Goal: Task Accomplishment & Management: Manage account settings

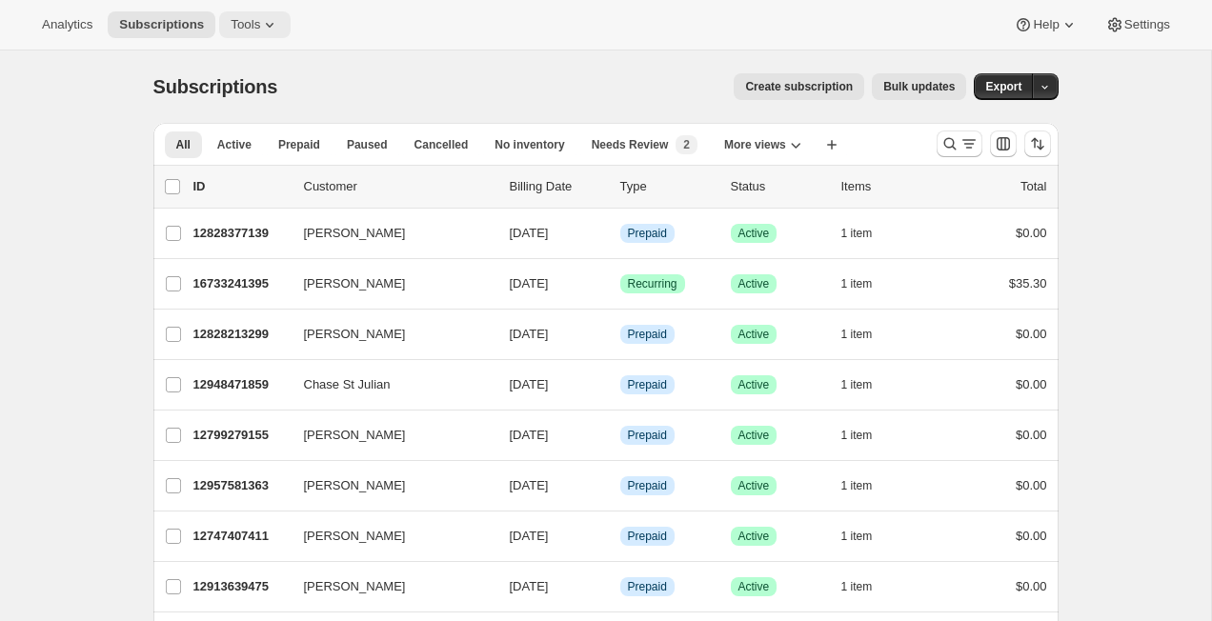
click at [260, 28] on span "Tools" at bounding box center [246, 24] width 30 height 15
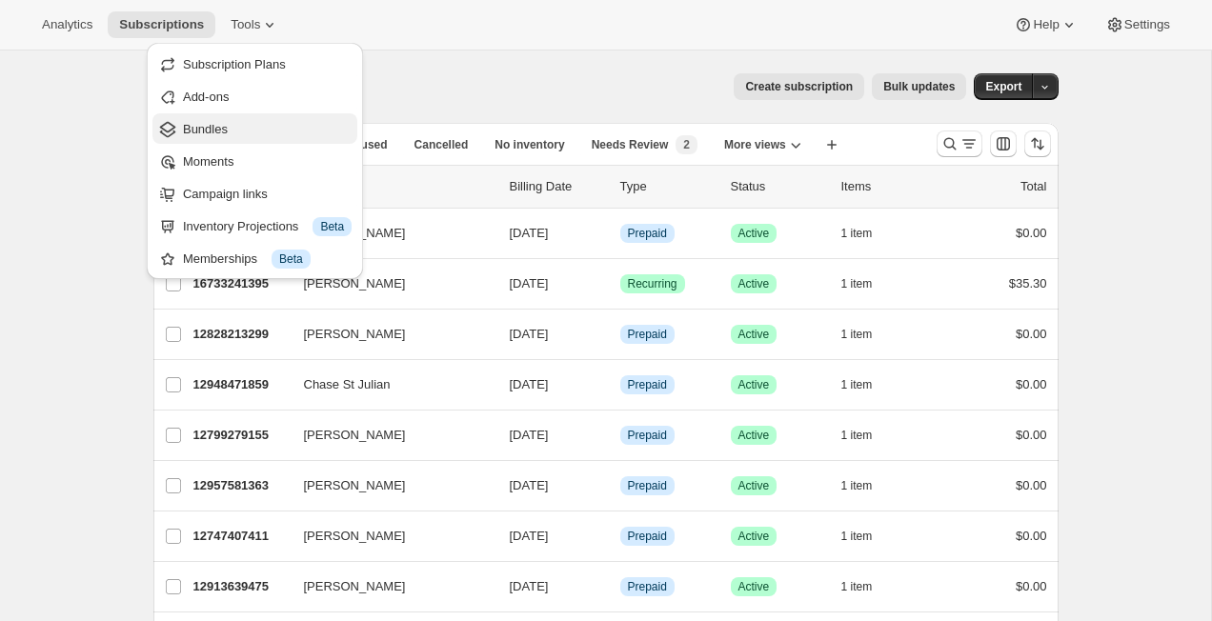
click at [217, 132] on span "Bundles" at bounding box center [205, 129] width 45 height 14
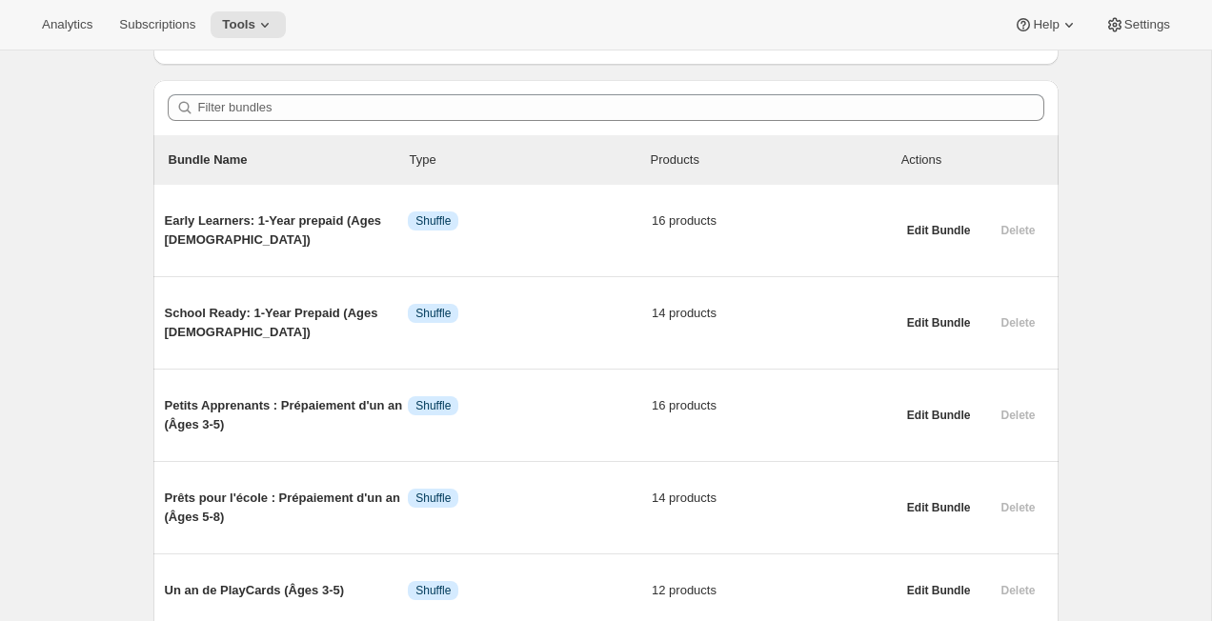
scroll to position [172, 0]
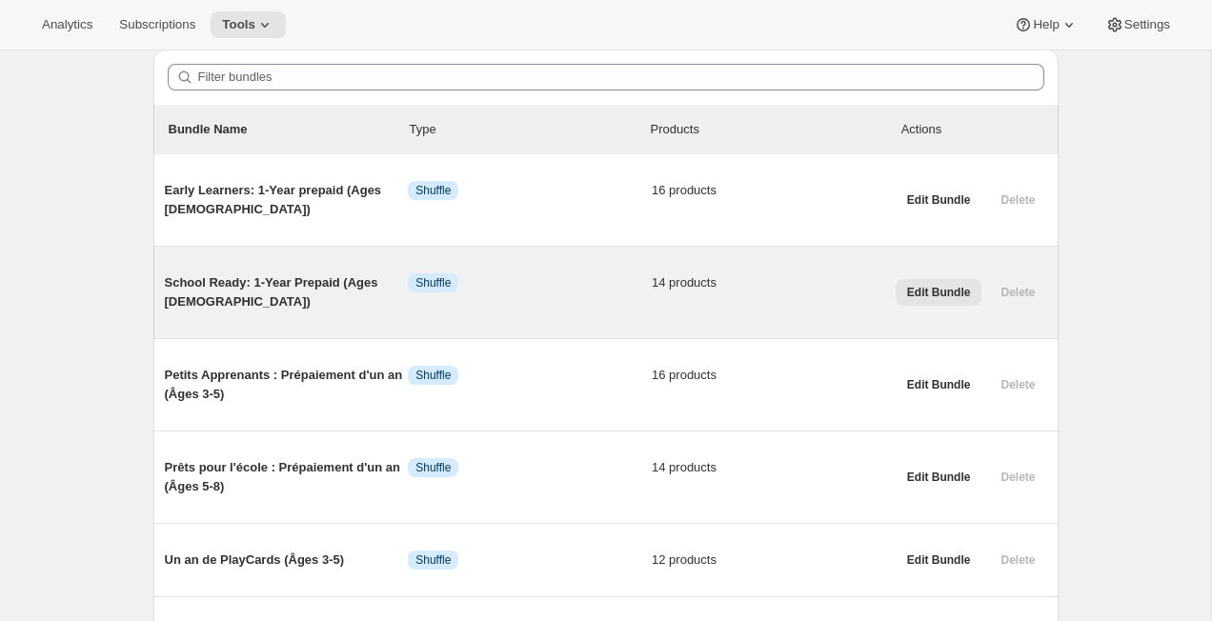
click at [926, 289] on span "Edit Bundle" at bounding box center [939, 292] width 64 height 15
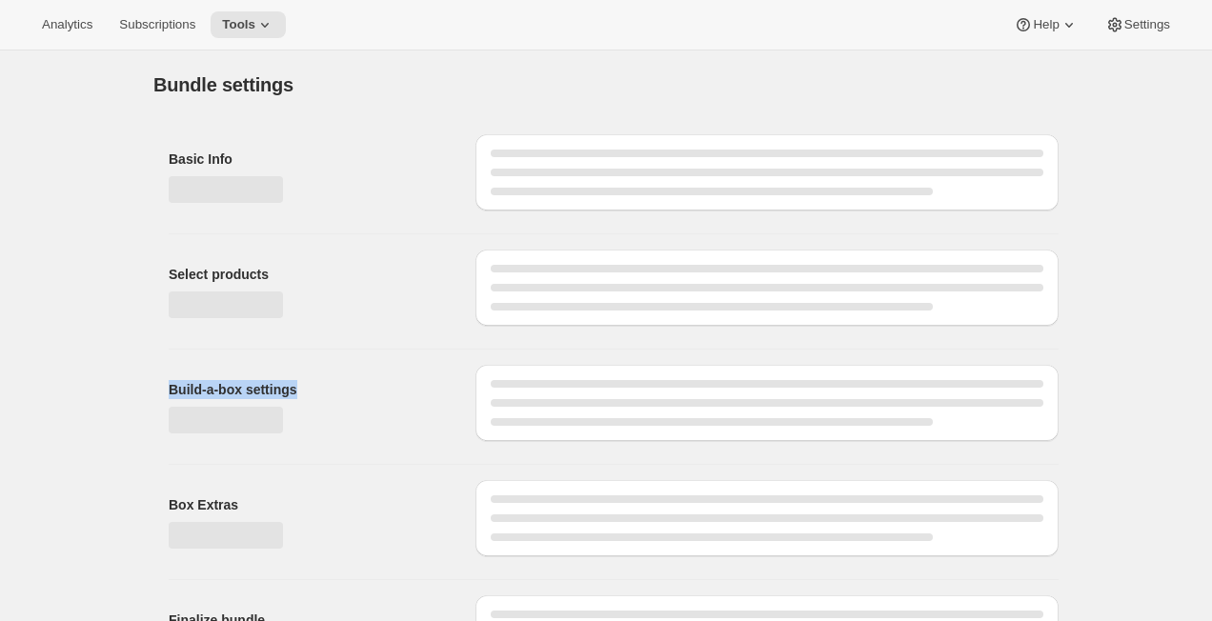
drag, startPoint x: 926, startPoint y: 289, endPoint x: 812, endPoint y: 350, distance: 129.6
click at [813, 349] on div "Basic Info Select products Build-a-box settings Box Extras Finalize bundle" at bounding box center [605, 403] width 905 height 568
type input "School Ready: 1-Year Prepaid (Ages [DEMOGRAPHIC_DATA])"
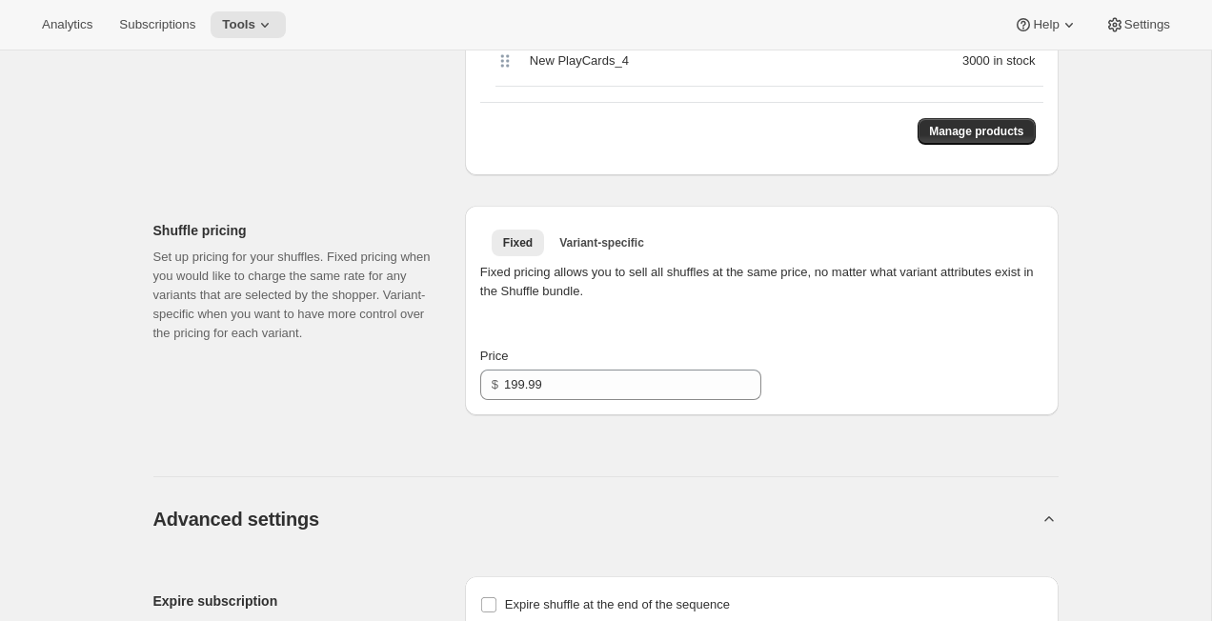
scroll to position [1511, 0]
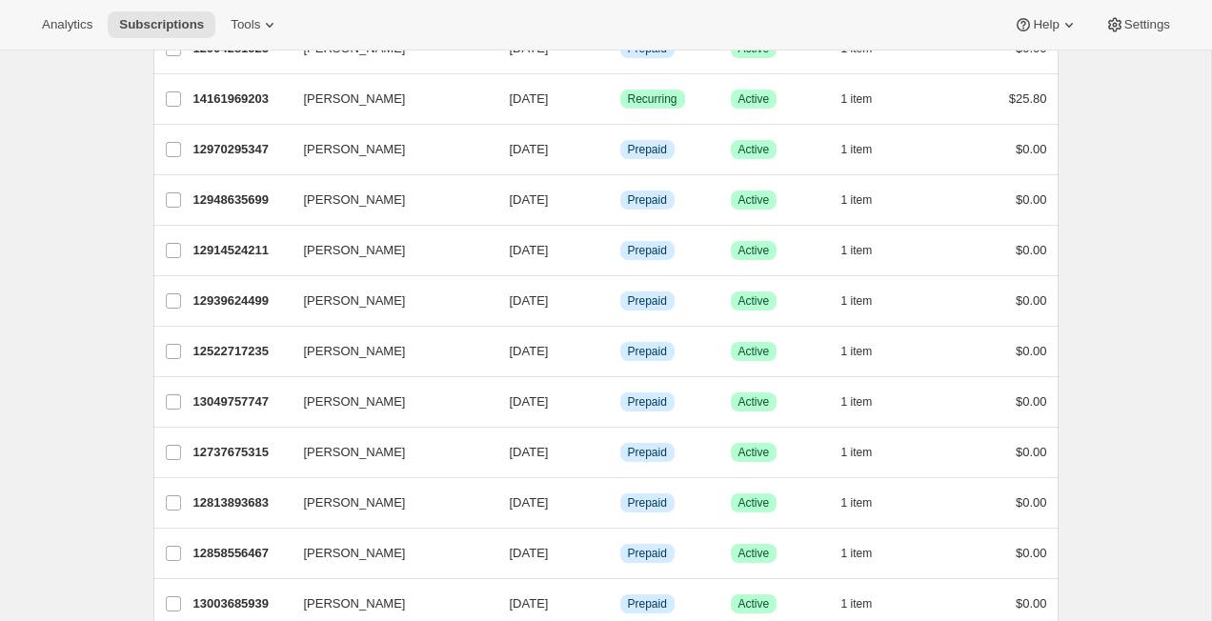
scroll to position [620, 0]
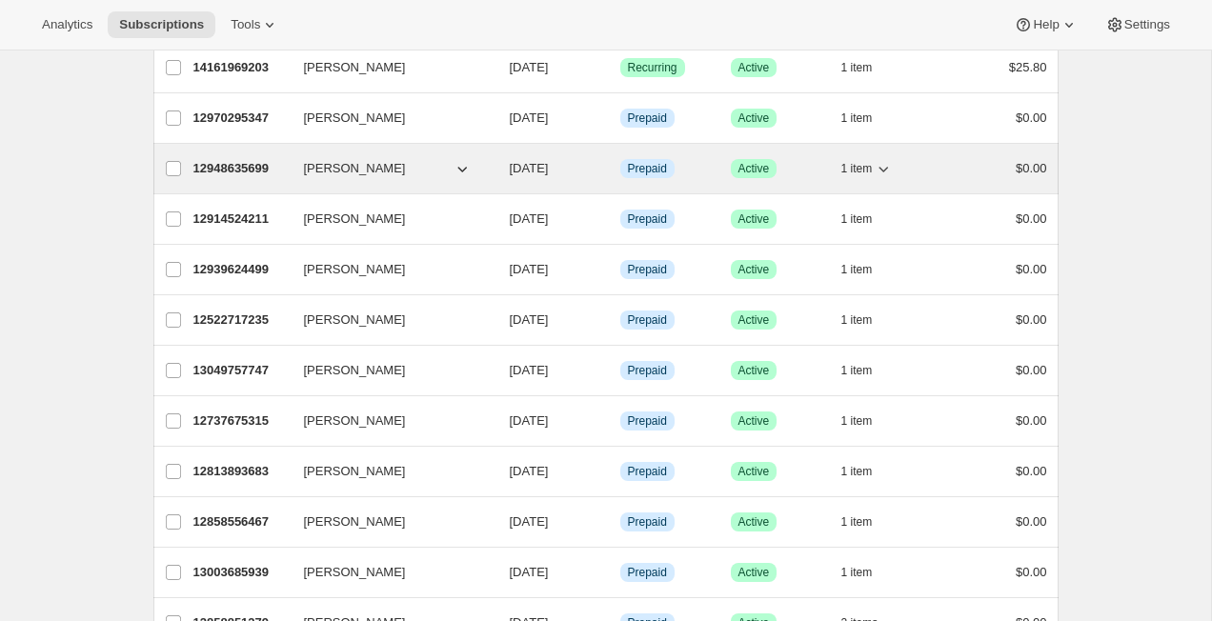
click at [248, 166] on p "12948635699" at bounding box center [240, 168] width 95 height 19
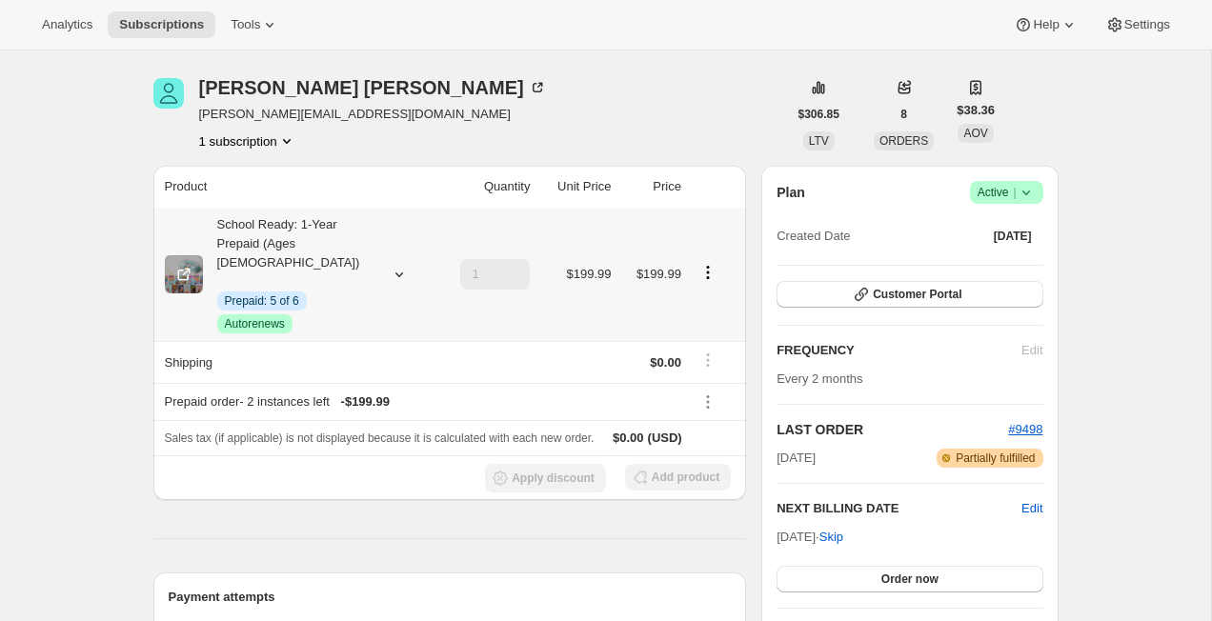
scroll to position [62, 0]
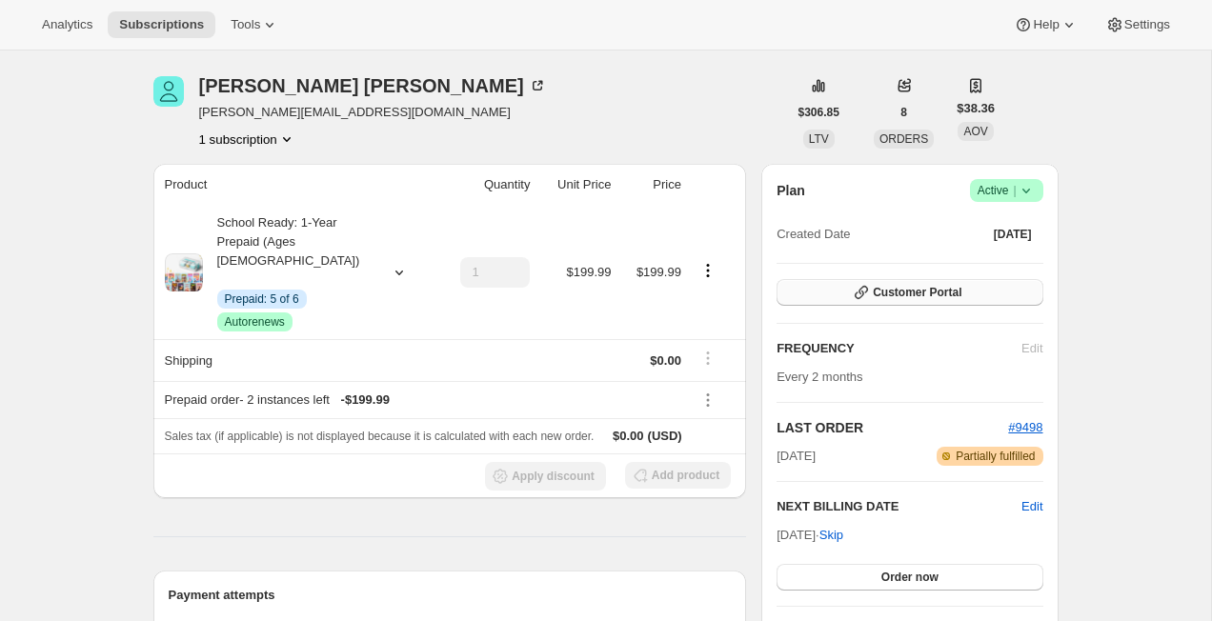
click at [1012, 287] on button "Customer Portal" at bounding box center [910, 292] width 266 height 27
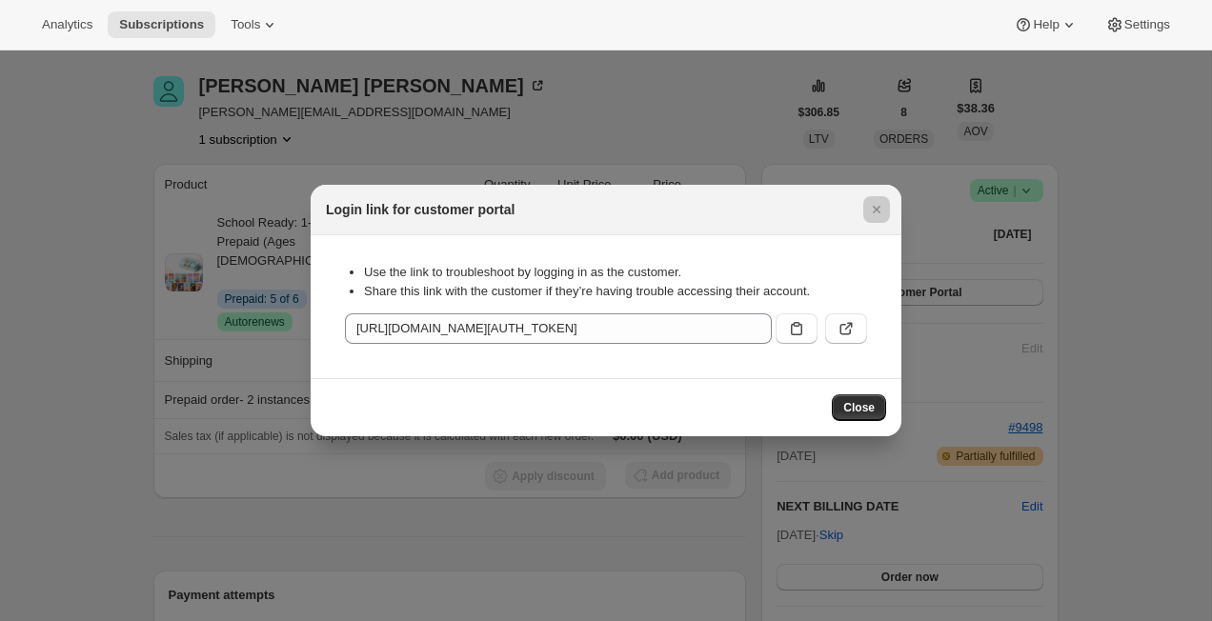
drag, startPoint x: 994, startPoint y: 289, endPoint x: 889, endPoint y: 317, distance: 108.6
drag, startPoint x: 894, startPoint y: 222, endPoint x: 888, endPoint y: 277, distance: 55.6
click at [889, 250] on div "Login link for customer portal Use the link to troubleshoot by logging in as th…" at bounding box center [606, 311] width 591 height 252
click at [880, 216] on icon "Close" at bounding box center [876, 209] width 19 height 19
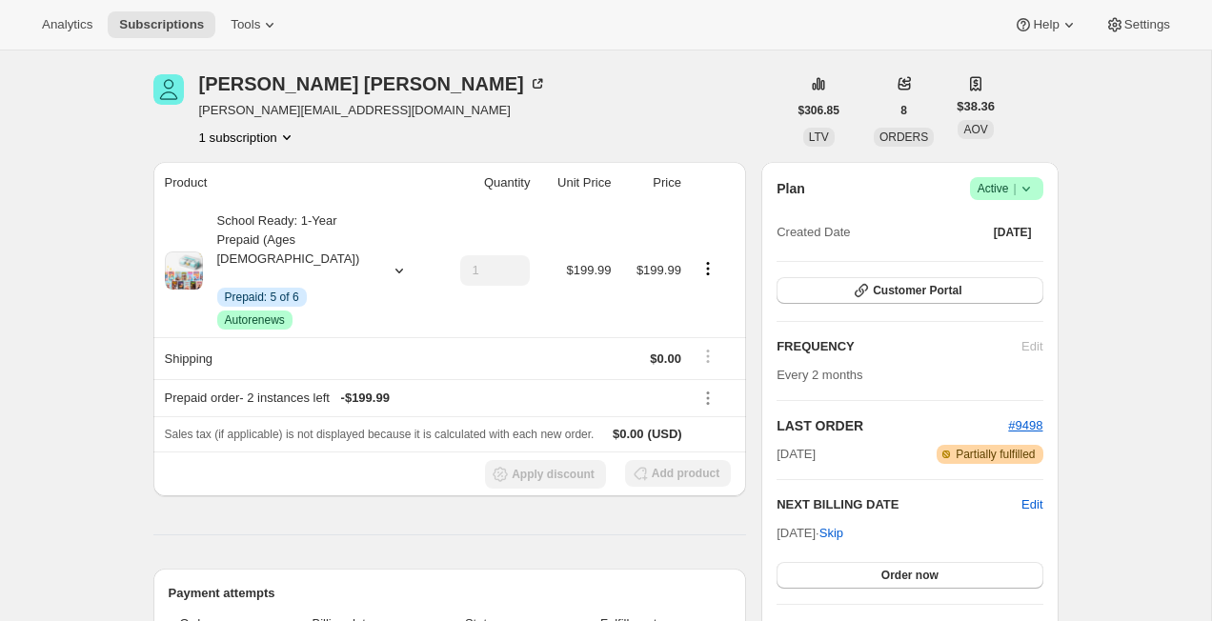
scroll to position [0, 0]
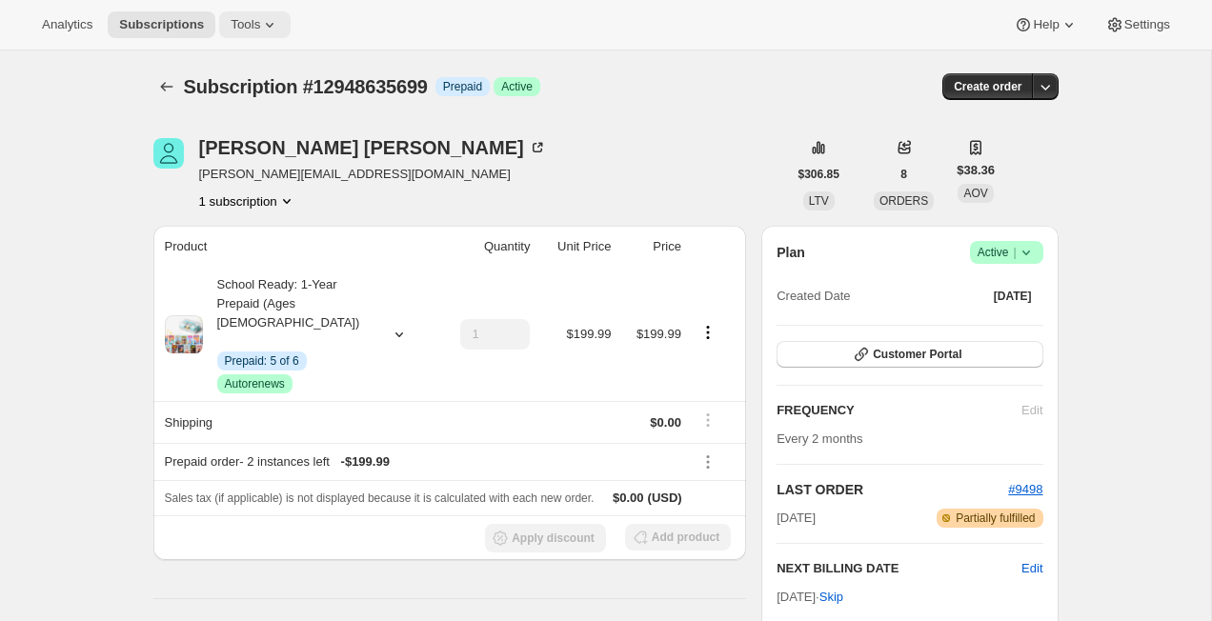
click at [250, 27] on span "Tools" at bounding box center [246, 24] width 30 height 15
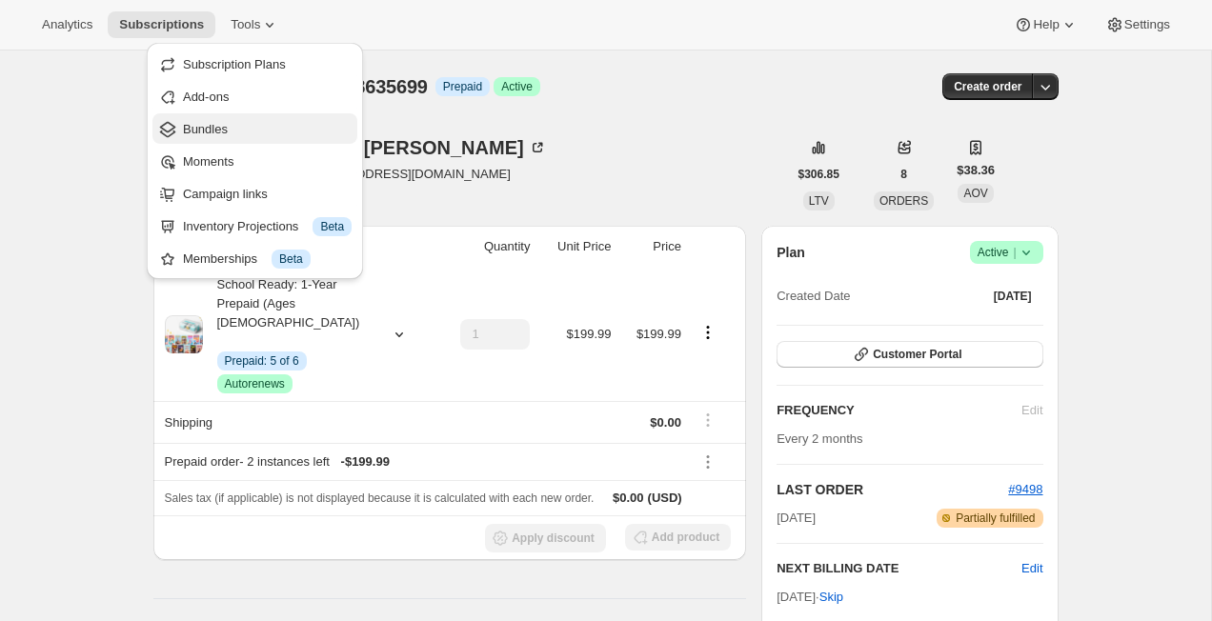
click at [293, 134] on span "Bundles" at bounding box center [267, 129] width 169 height 19
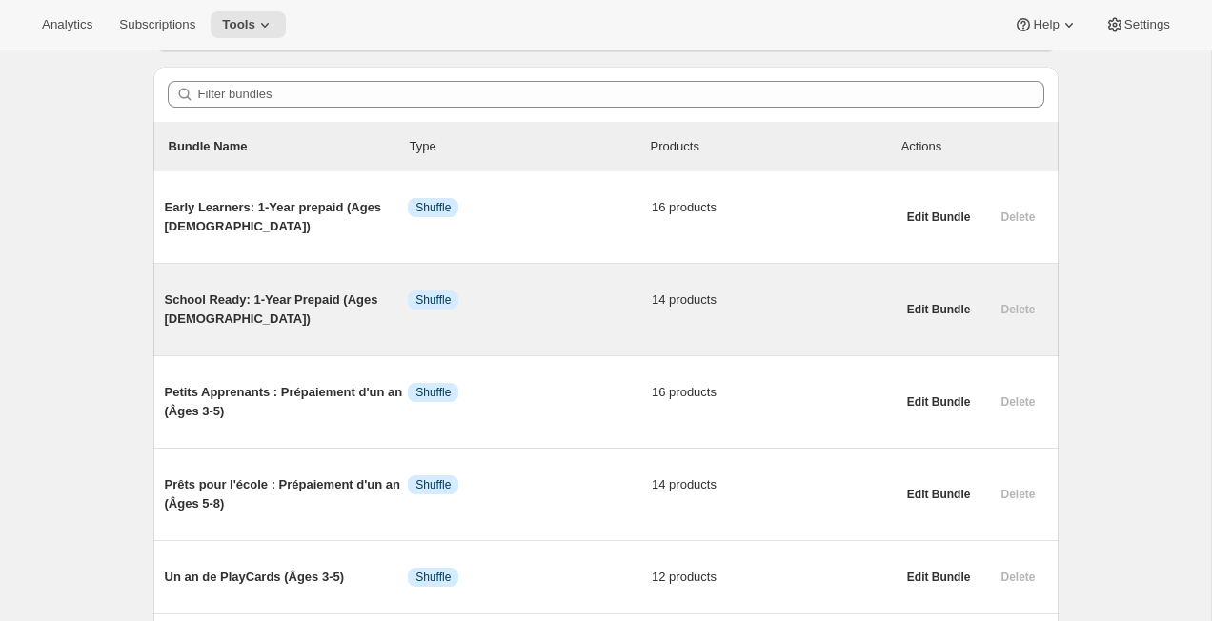
scroll to position [169, 0]
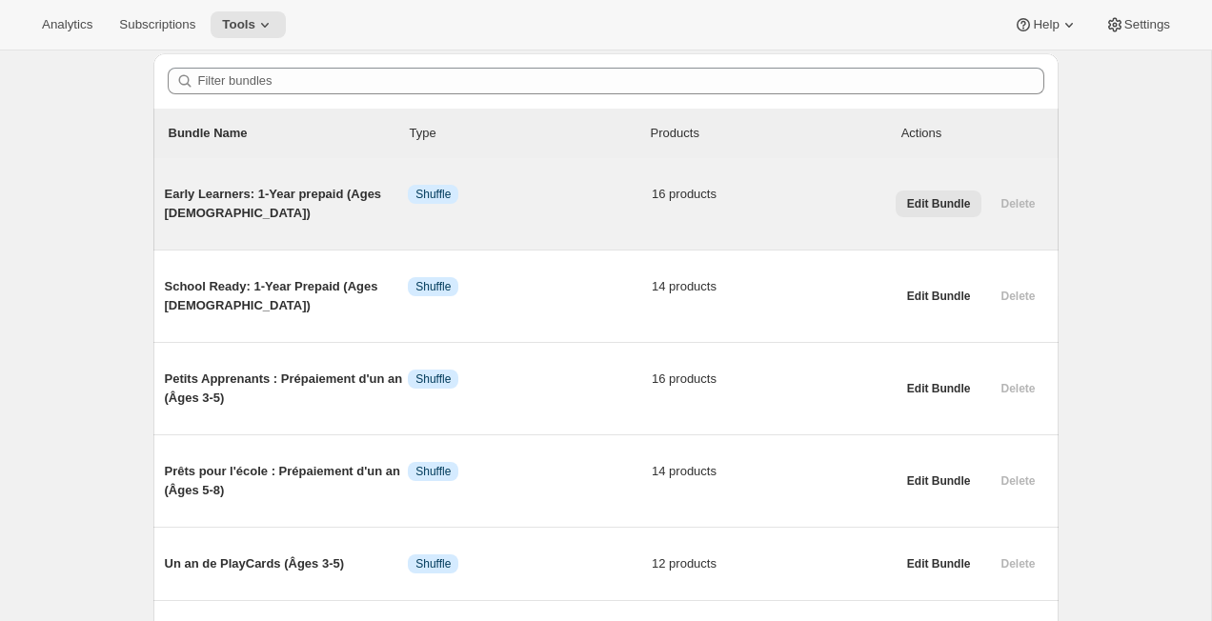
click at [921, 199] on span "Edit Bundle" at bounding box center [939, 203] width 64 height 15
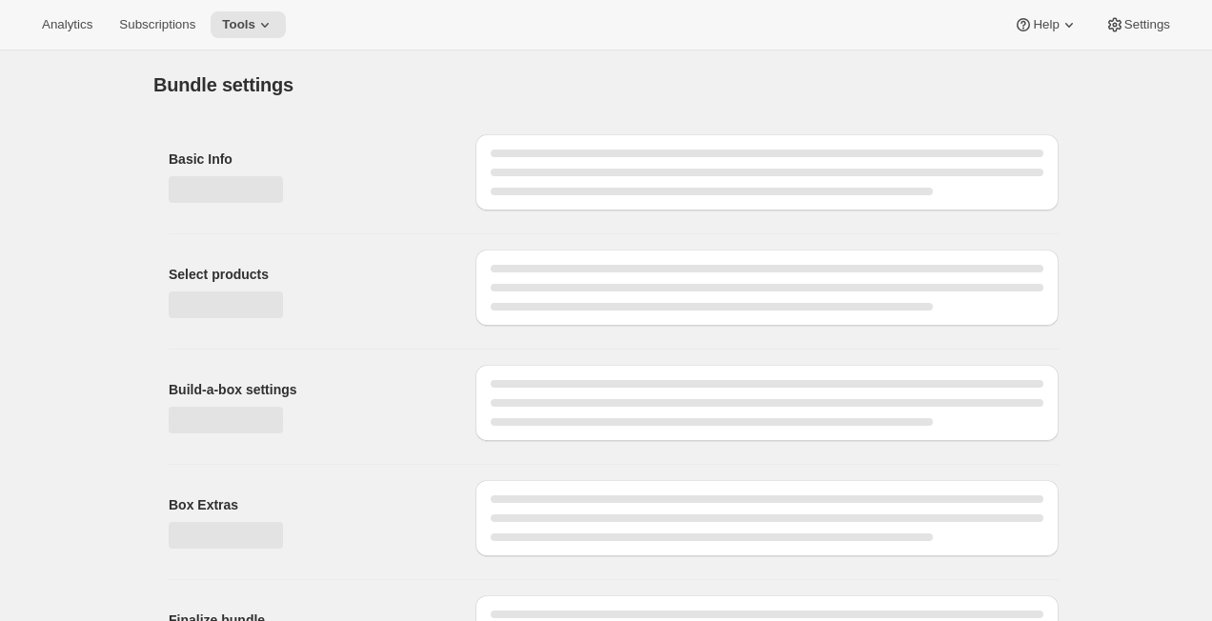
type input "Early Learners: 1-Year prepaid (Ages [DEMOGRAPHIC_DATA])"
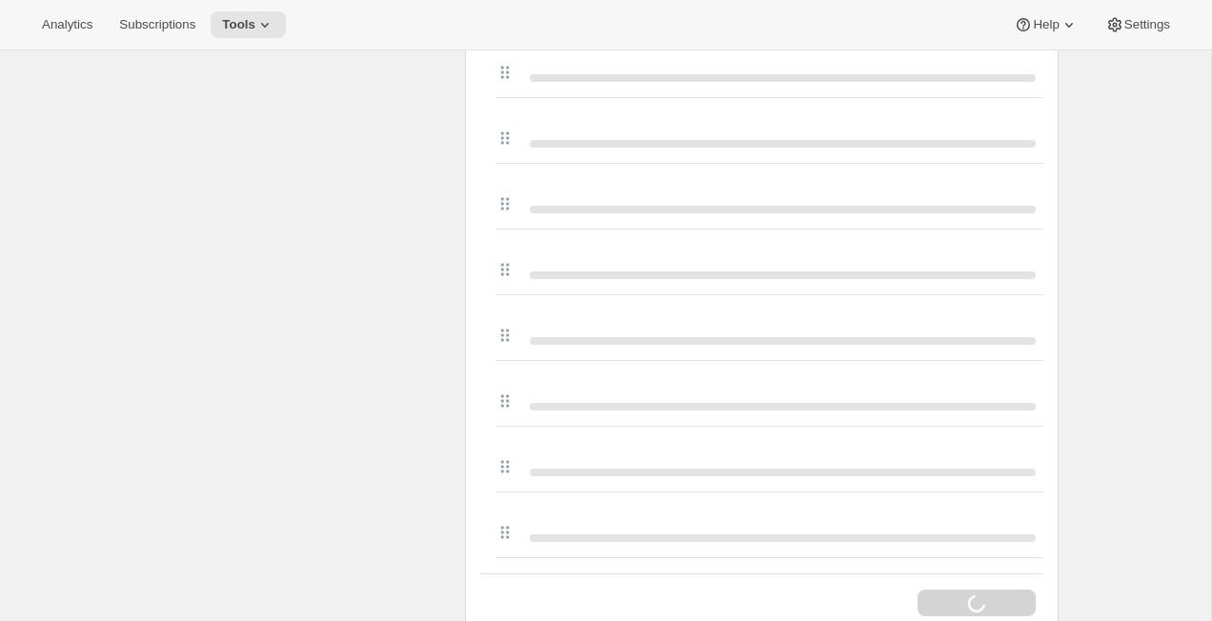
scroll to position [1090, 0]
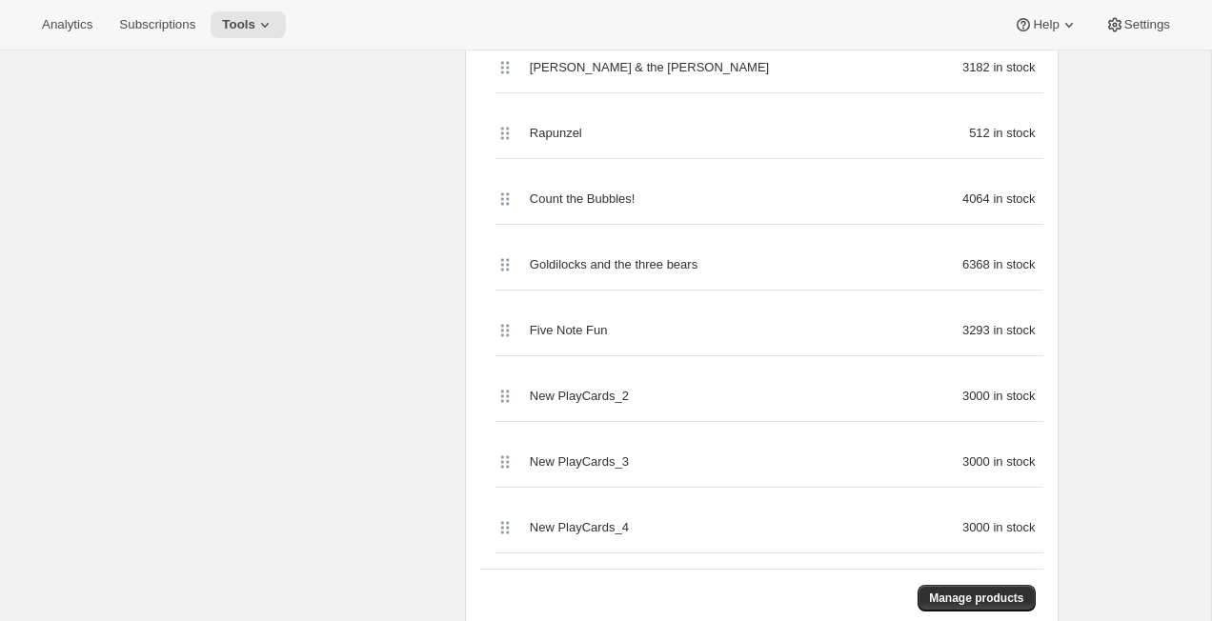
click at [600, 334] on span "Five Note Fun" at bounding box center [569, 330] width 78 height 19
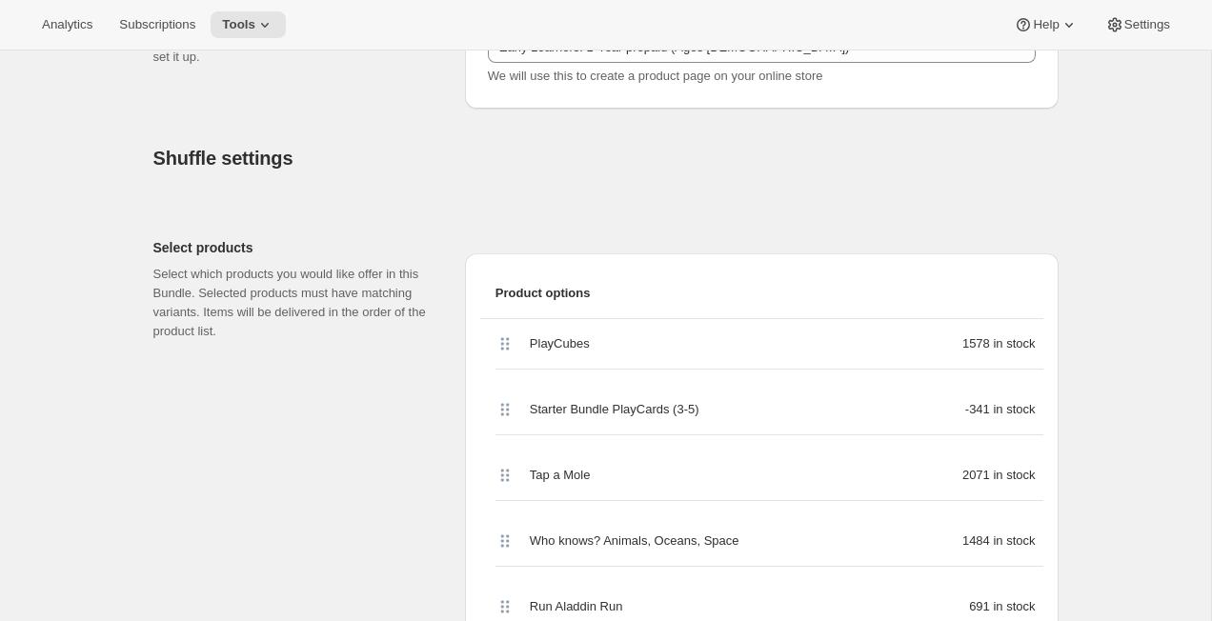
scroll to position [0, 0]
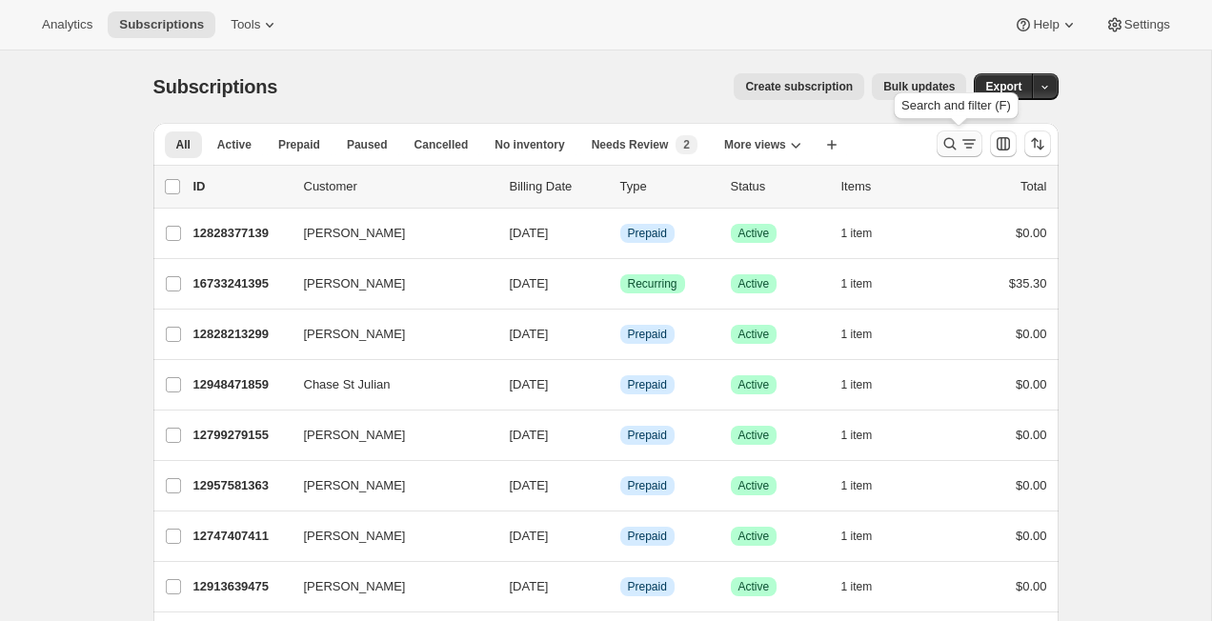
click at [950, 149] on icon "Search and filter results" at bounding box center [950, 143] width 19 height 19
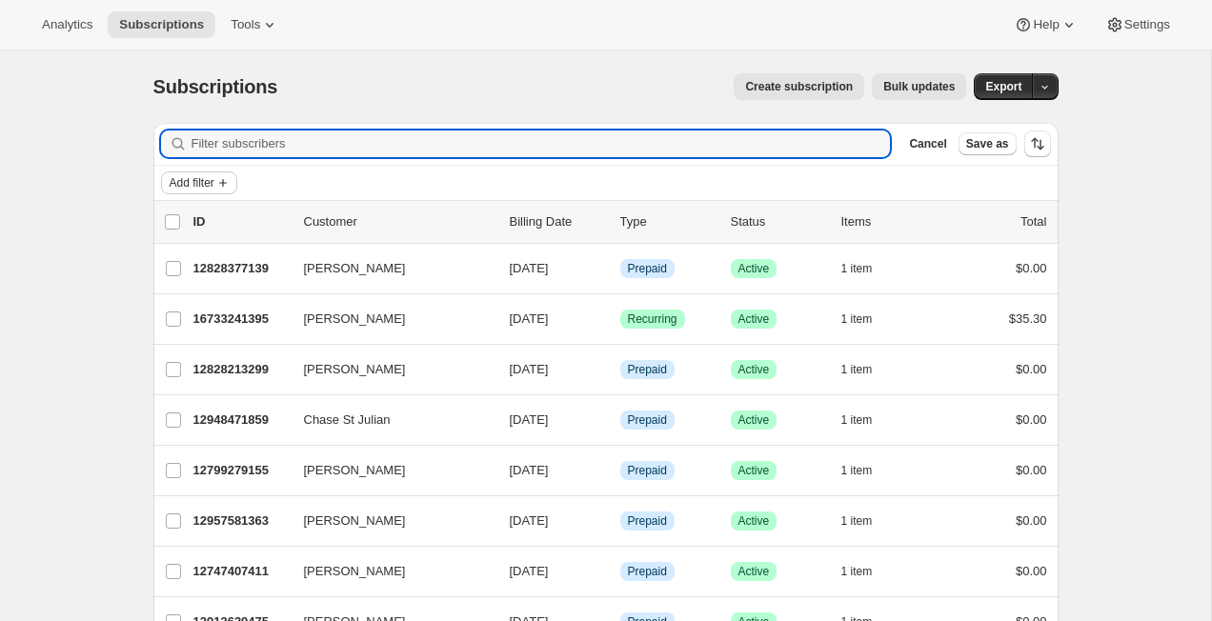
click at [185, 176] on span "Add filter" at bounding box center [192, 182] width 45 height 15
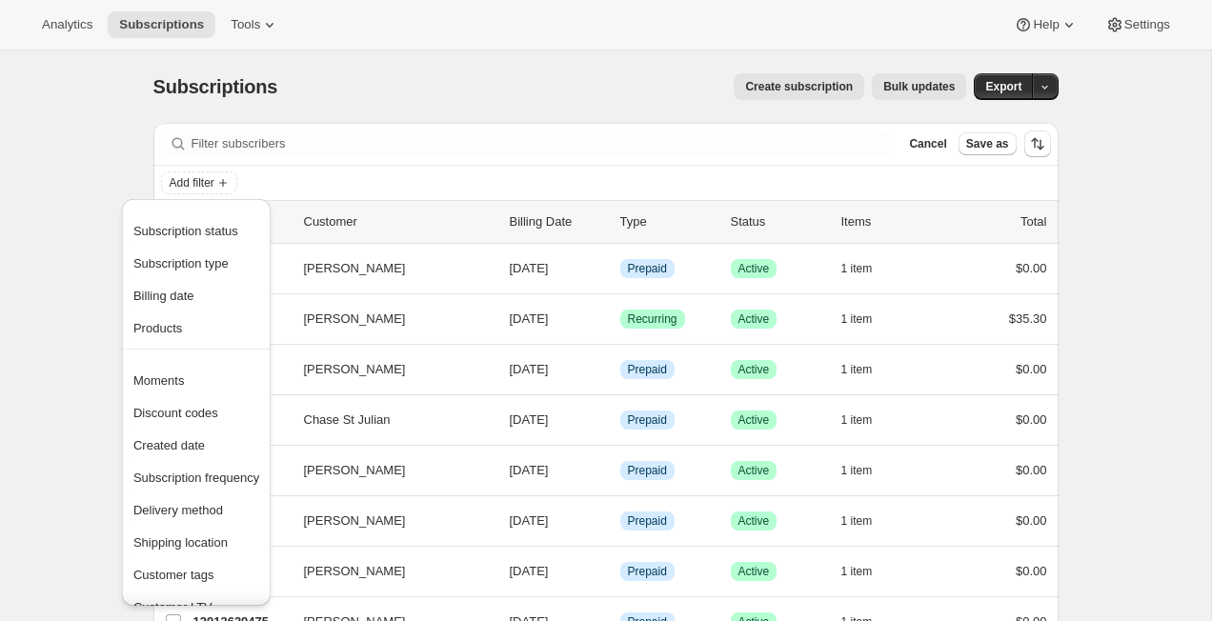
scroll to position [107, 0]
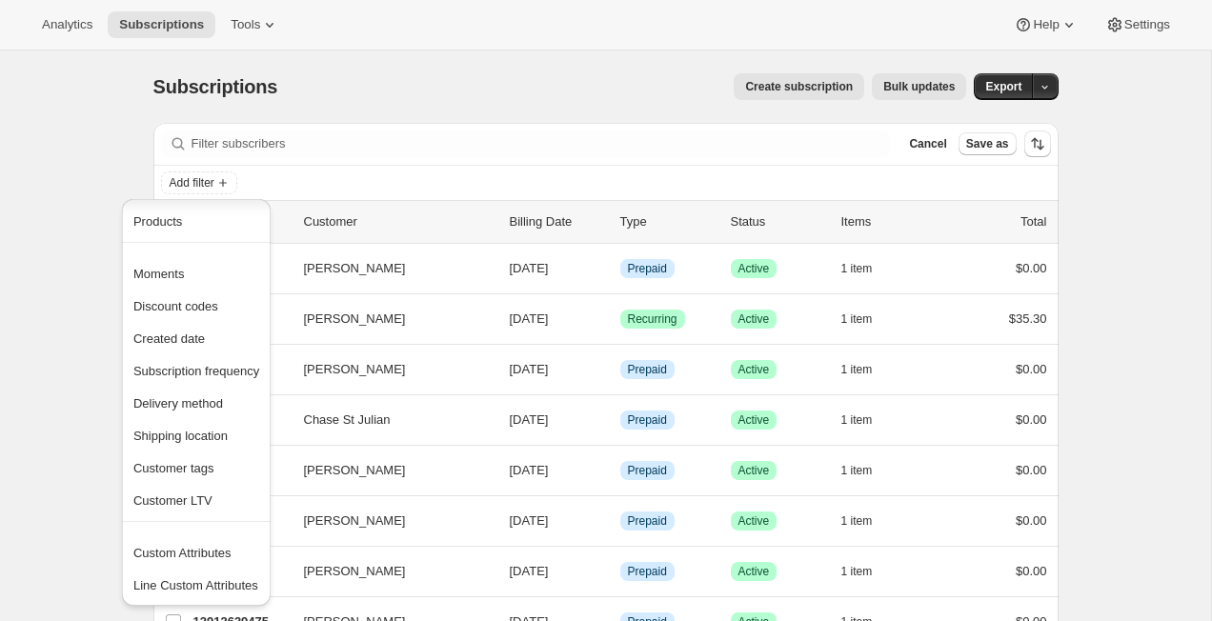
click at [470, 54] on div "Subscriptions. This page is ready Subscriptions Create subscription Bulk update…" at bounding box center [605, 87] width 905 height 72
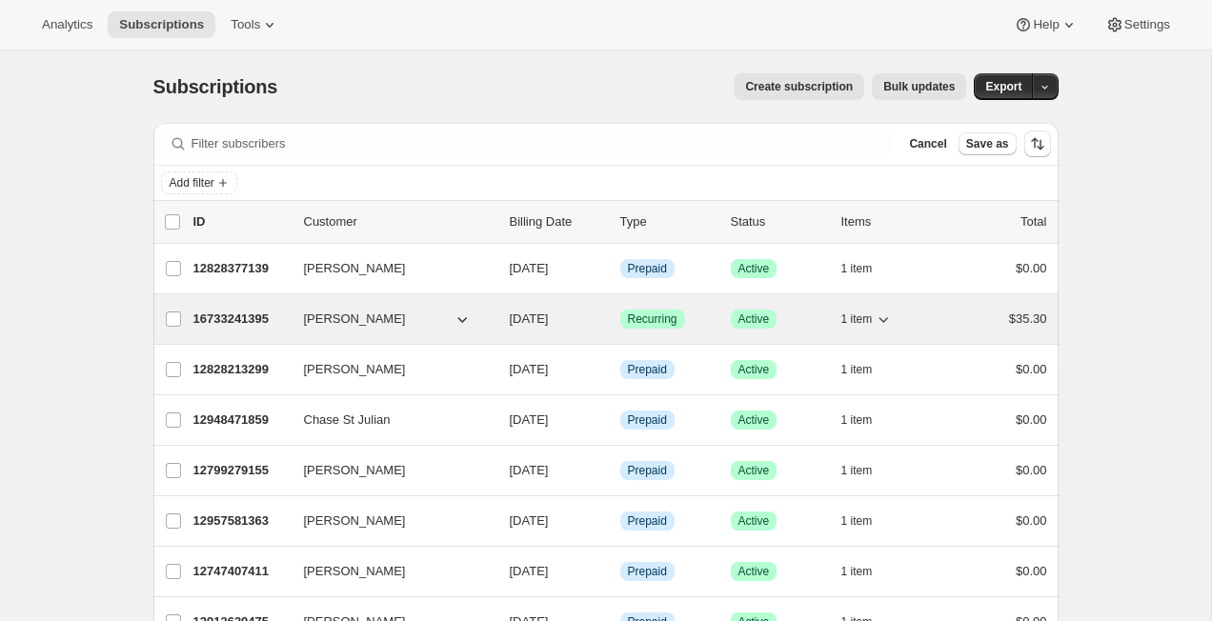
scroll to position [87, 0]
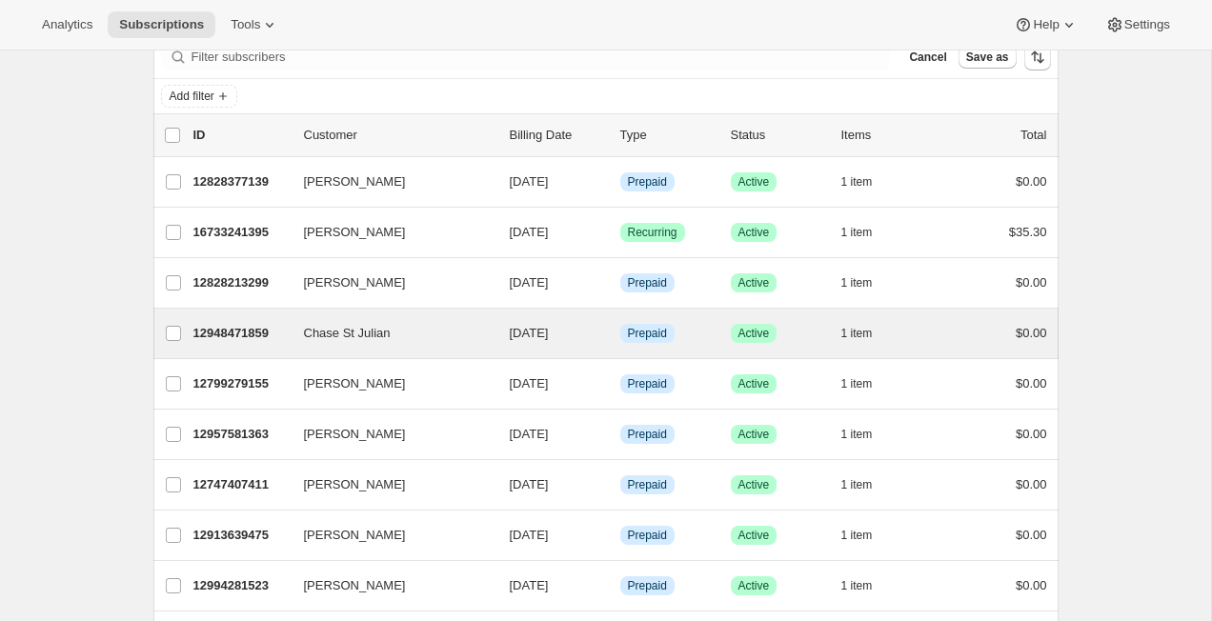
click at [255, 312] on div "Chase St Julian 12948471859 Chase St Julian [DATE] Info Prepaid Success Active …" at bounding box center [605, 334] width 905 height 50
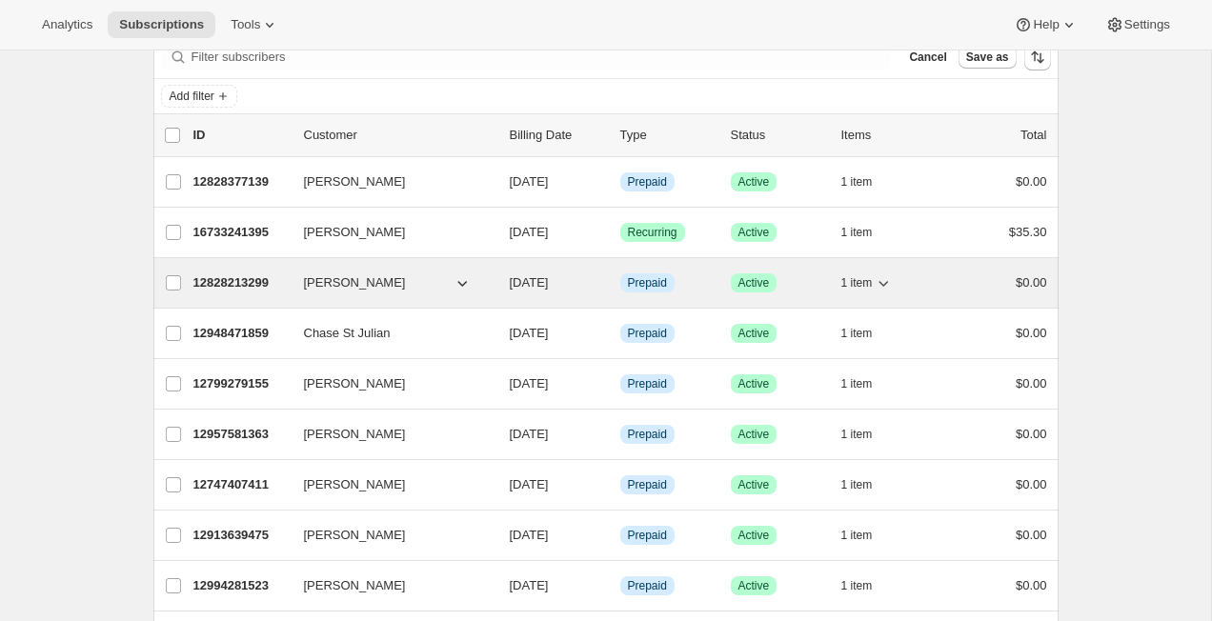
click at [258, 290] on p "12828213299" at bounding box center [240, 282] width 95 height 19
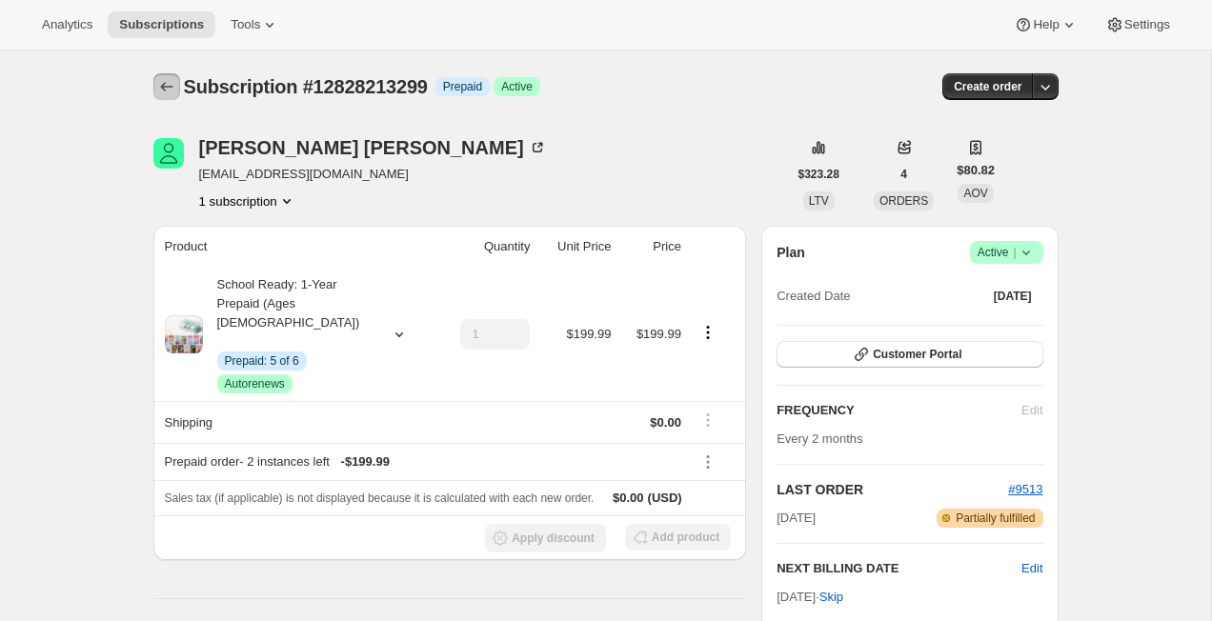
click at [171, 90] on icon "Subscriptions" at bounding box center [166, 86] width 19 height 19
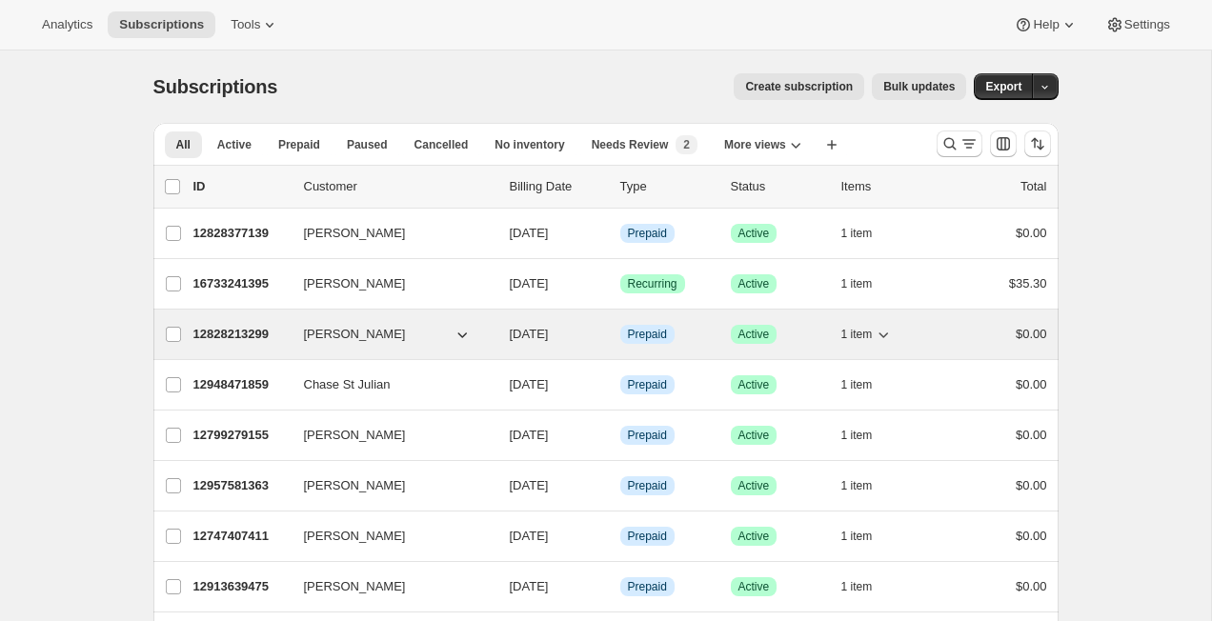
click at [231, 331] on p "12828213299" at bounding box center [240, 334] width 95 height 19
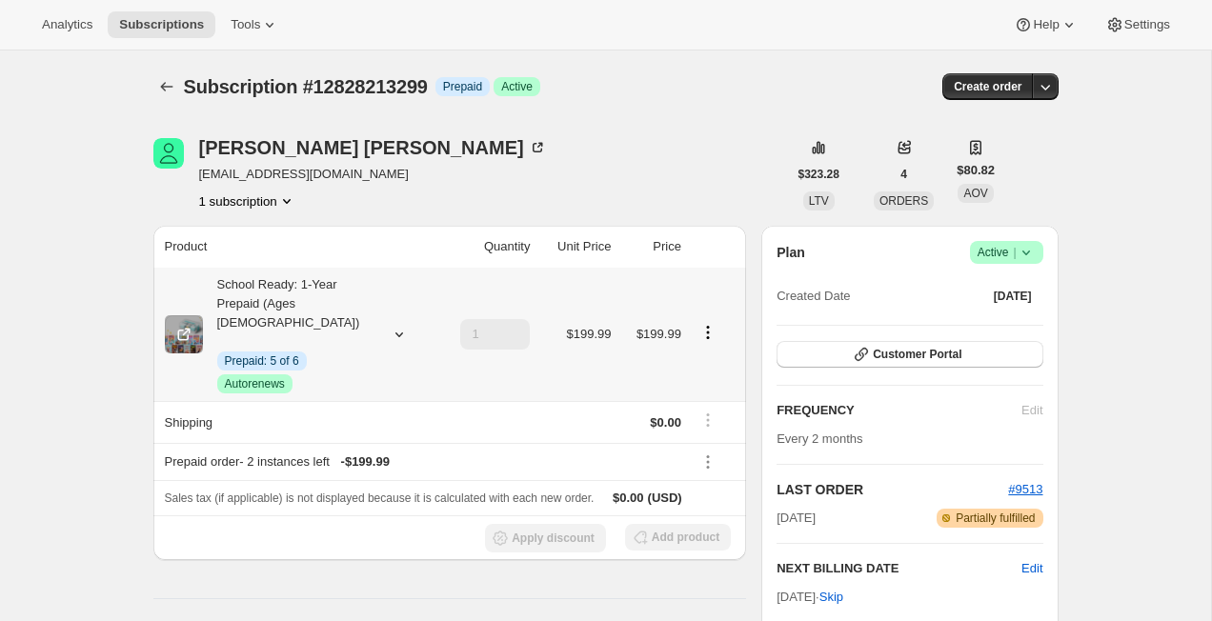
drag, startPoint x: 688, startPoint y: 327, endPoint x: 698, endPoint y: 327, distance: 10.5
click at [696, 327] on td at bounding box center [716, 334] width 59 height 133
click at [705, 327] on icon "Product actions" at bounding box center [707, 332] width 19 height 19
